Goal: Book appointment/travel/reservation

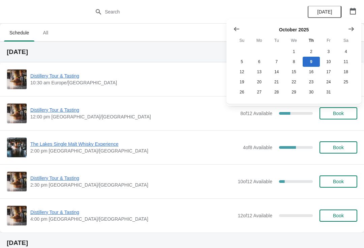
click at [354, 30] on icon "Show next month, November 2025" at bounding box center [351, 29] width 7 height 7
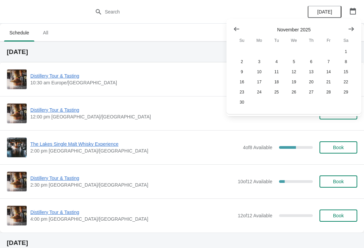
click at [352, 29] on icon "Show next month, December 2025" at bounding box center [351, 29] width 5 height 4
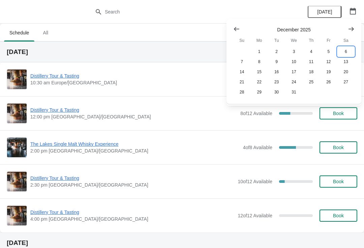
click at [349, 52] on button "6" at bounding box center [346, 52] width 17 height 10
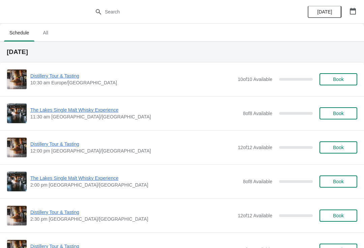
click at [341, 114] on span "Book" at bounding box center [338, 113] width 11 height 5
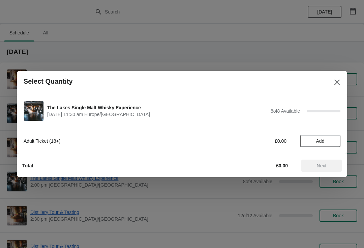
click at [331, 139] on span "Add" at bounding box center [320, 140] width 28 height 5
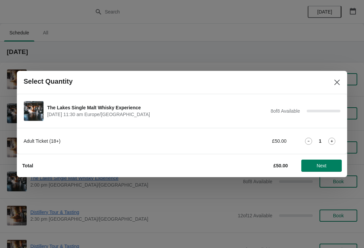
click at [335, 140] on icon at bounding box center [332, 141] width 7 height 7
click at [335, 141] on icon at bounding box center [332, 141] width 7 height 7
click at [322, 170] on button "Next" at bounding box center [322, 166] width 40 height 12
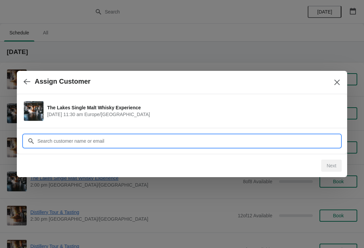
click at [108, 138] on input "Customer" at bounding box center [189, 141] width 304 height 12
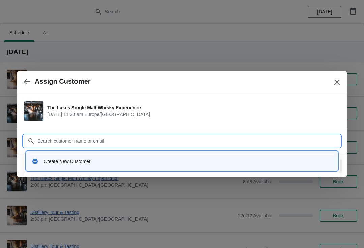
click at [79, 164] on div "Create New Customer" at bounding box center [188, 161] width 289 height 7
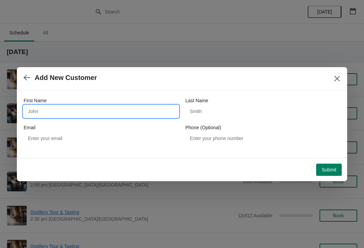
click at [86, 111] on input "First Name" at bounding box center [101, 111] width 155 height 12
type input "M"
type input "[PERSON_NAME]"
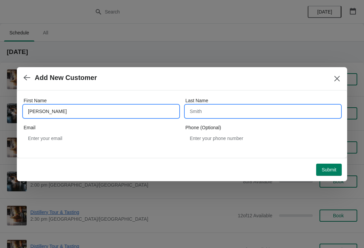
click at [238, 116] on input "Last Name" at bounding box center [263, 111] width 155 height 12
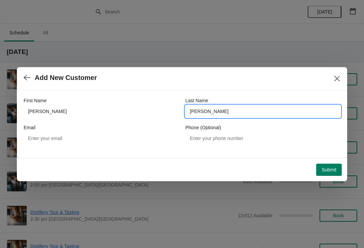
type input "[PERSON_NAME]"
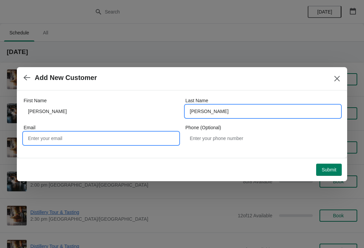
click at [87, 144] on input "Email" at bounding box center [101, 138] width 155 height 12
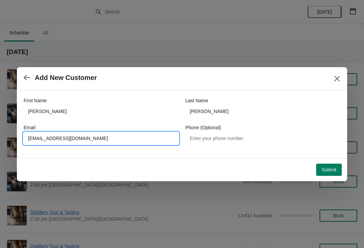
type input "[EMAIL_ADDRESS][DOMAIN_NAME]"
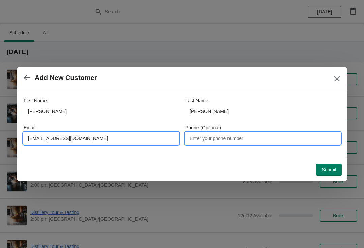
click at [233, 140] on input "Phone (Optional)" at bounding box center [263, 138] width 155 height 12
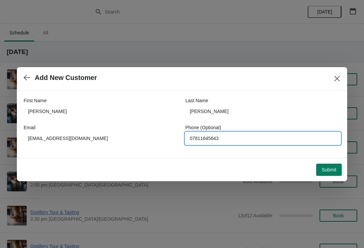
type input "07811645643"
click at [329, 168] on span "Submit" at bounding box center [329, 169] width 15 height 5
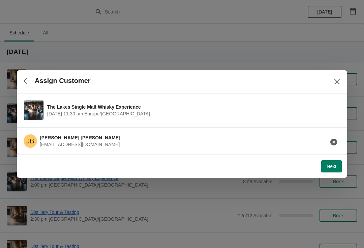
click at [335, 167] on span "Next" at bounding box center [332, 166] width 10 height 5
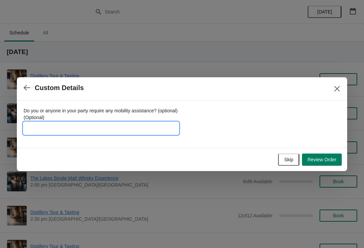
click at [73, 128] on input "Do you or anyone in your party require any mobility assistance? (optional) (Opt…" at bounding box center [101, 128] width 155 height 12
type input "Founder 2252016"
click at [325, 161] on span "Review Order" at bounding box center [322, 159] width 29 height 5
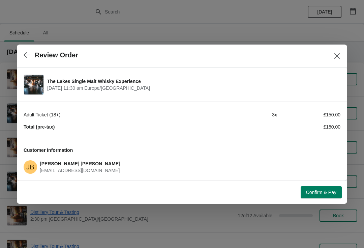
click at [312, 191] on span "Confirm & Pay" at bounding box center [321, 192] width 30 height 5
